Goal: Task Accomplishment & Management: Manage account settings

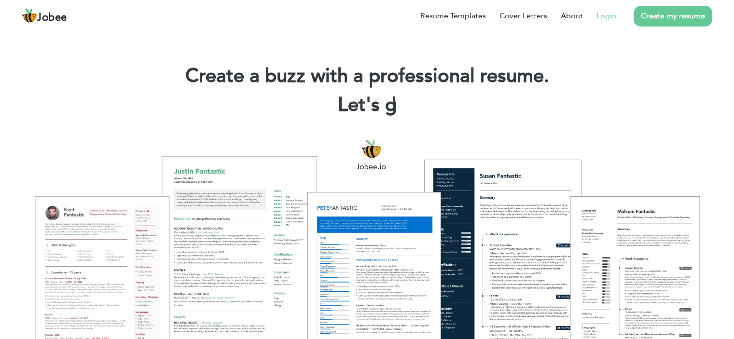
click at [605, 18] on link "Login" at bounding box center [607, 16] width 20 height 12
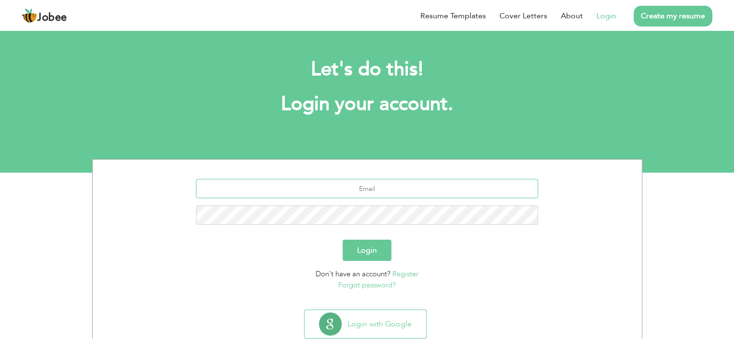
click at [333, 189] on input "text" at bounding box center [367, 188] width 342 height 19
type input "[EMAIL_ADDRESS][DOMAIN_NAME]"
click at [343, 240] on button "Login" at bounding box center [367, 250] width 49 height 21
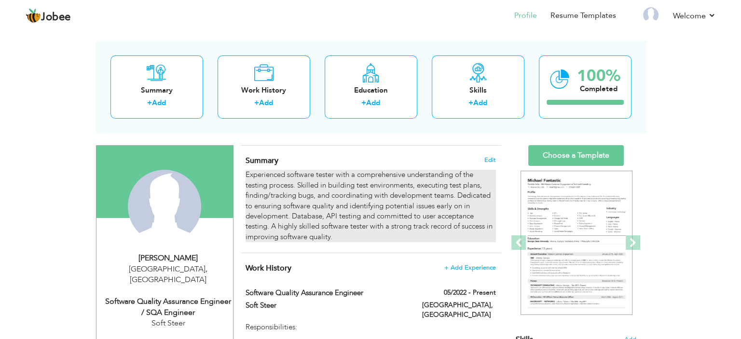
scroll to position [97, 0]
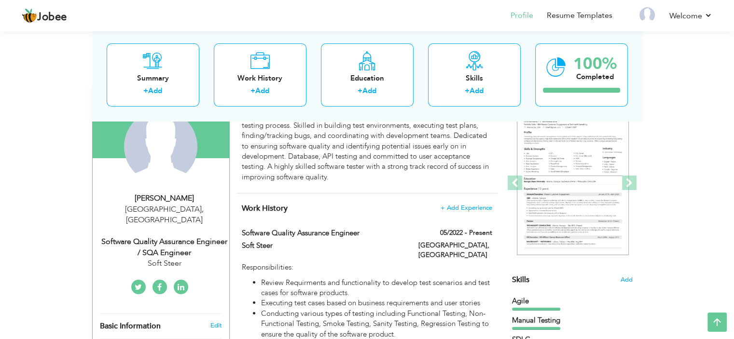
click at [173, 211] on div "Lahore , Pakistan" at bounding box center [164, 215] width 129 height 22
type input "[PERSON_NAME]"
type input "03330383193"
select select "number:166"
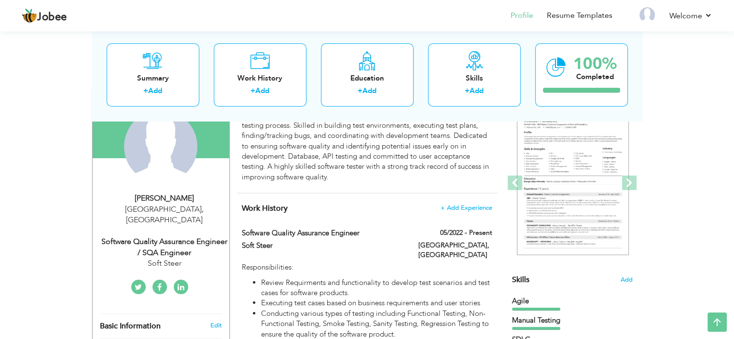
type input "[GEOGRAPHIC_DATA]"
select select "number:6"
type input "Soft Steer"
type input "Software Quality Assurance Engineer / SQA Engineer"
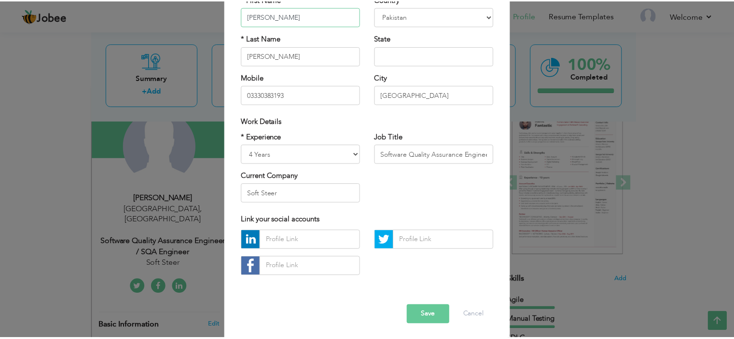
scroll to position [99, 0]
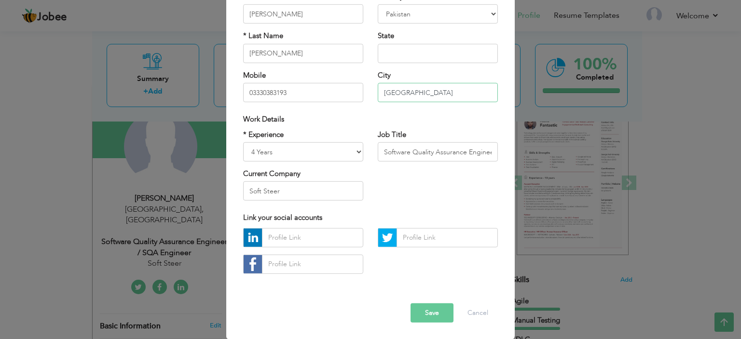
drag, startPoint x: 416, startPoint y: 89, endPoint x: 380, endPoint y: 86, distance: 35.4
click at [380, 88] on input "[GEOGRAPHIC_DATA]" at bounding box center [438, 92] width 120 height 19
type input "[GEOGRAPHIC_DATA]"
click at [434, 316] on button "Save" at bounding box center [432, 313] width 43 height 19
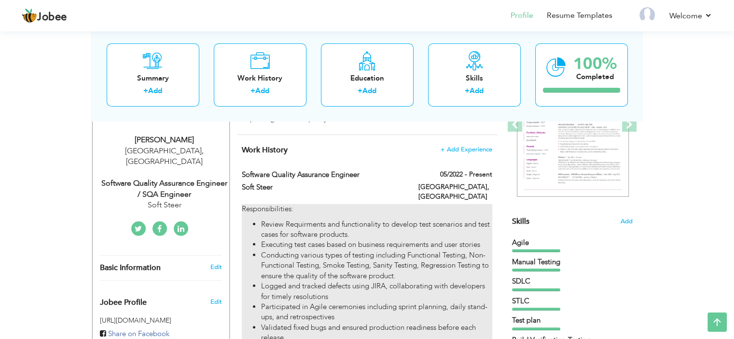
scroll to position [159, 0]
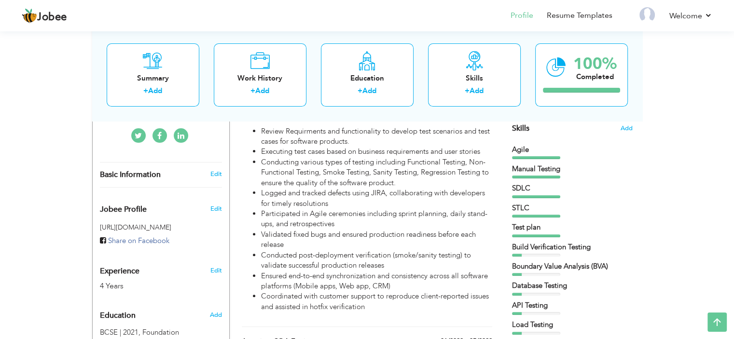
scroll to position [208, 0]
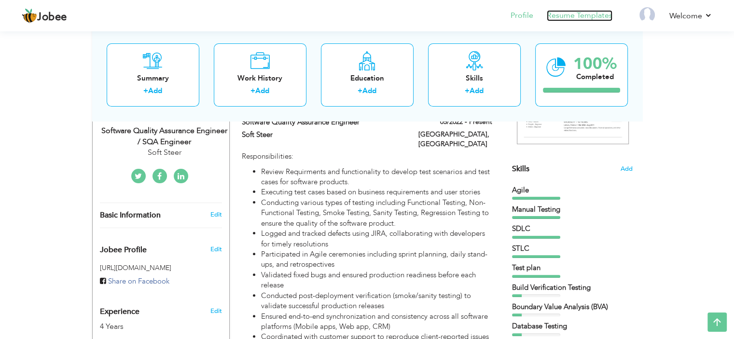
click at [584, 20] on link "Resume Templates" at bounding box center [580, 15] width 66 height 11
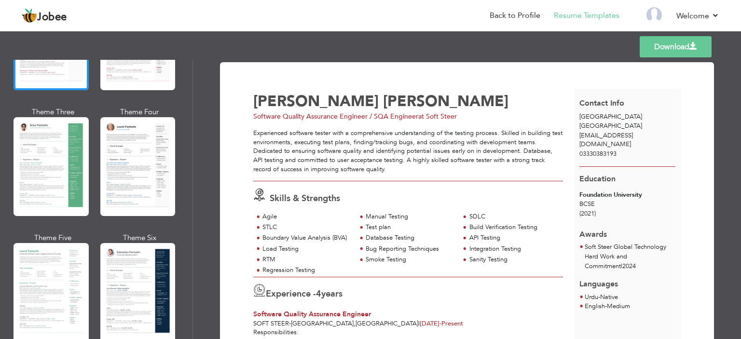
scroll to position [193, 0]
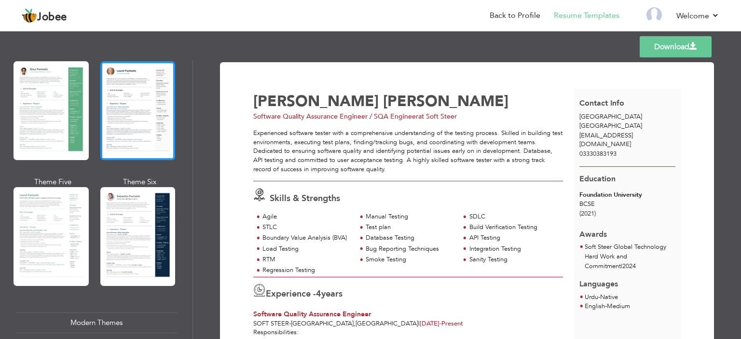
click at [141, 119] on div at bounding box center [137, 110] width 75 height 99
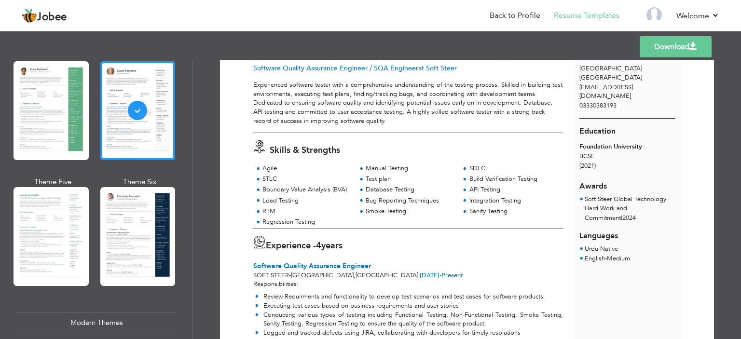
scroll to position [0, 0]
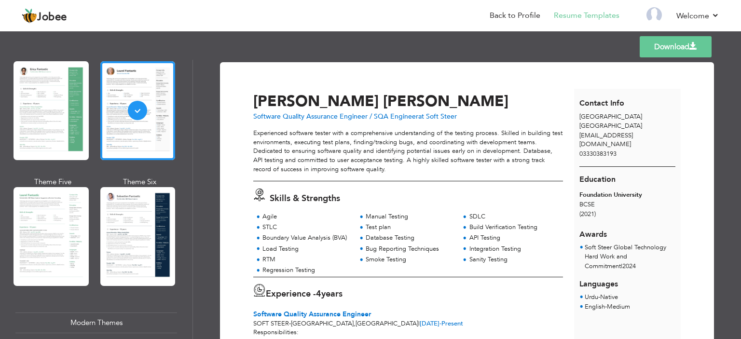
click at [647, 49] on link "Download" at bounding box center [676, 46] width 72 height 21
